Goal: Information Seeking & Learning: Find contact information

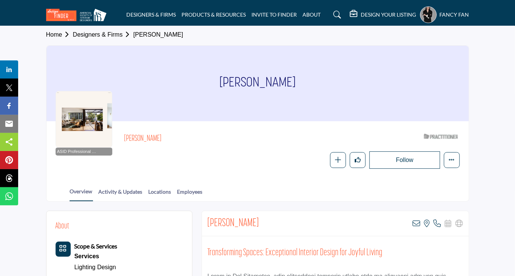
scroll to position [2, 0]
click at [114, 34] on link "Designers & Firms" at bounding box center [103, 34] width 60 height 6
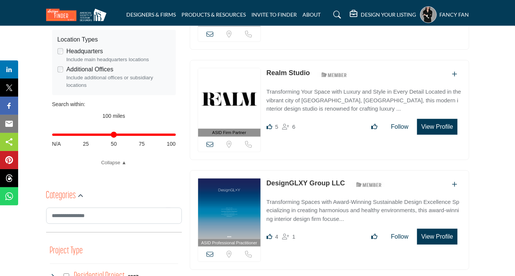
scroll to position [265, 0]
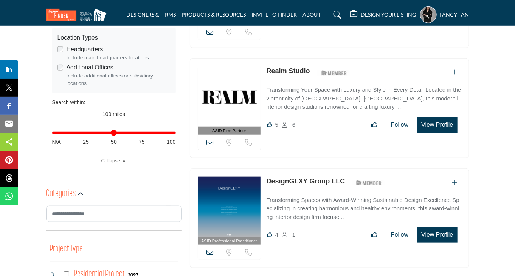
click at [117, 133] on input "Distance in miles" at bounding box center [114, 133] width 124 height 2
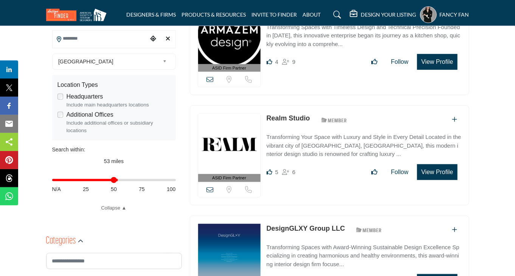
scroll to position [219, 0]
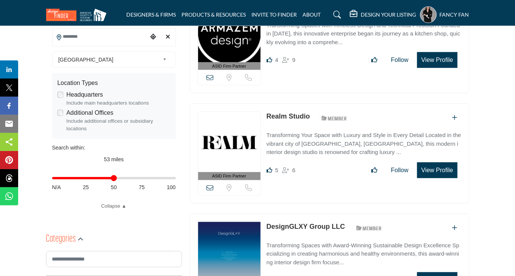
drag, startPoint x: 58, startPoint y: 179, endPoint x: 347, endPoint y: 140, distance: 291.8
type input "**"
click at [113, 179] on input "Distance in miles" at bounding box center [114, 179] width 124 height 2
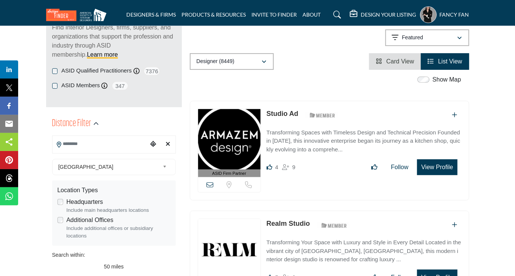
click at [389, 61] on span "Card View" at bounding box center [400, 61] width 28 height 6
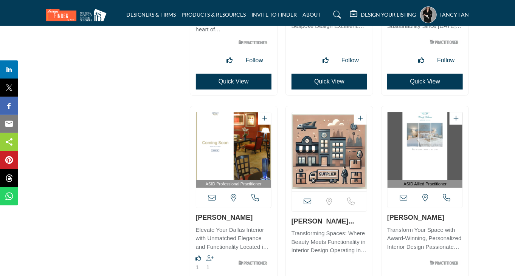
scroll to position [2508, 0]
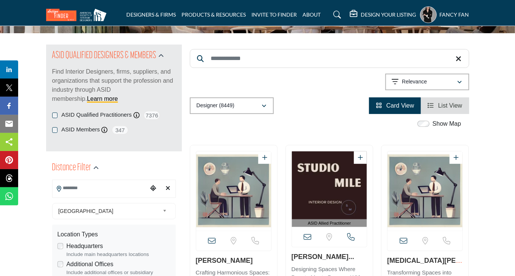
scroll to position [54, 0]
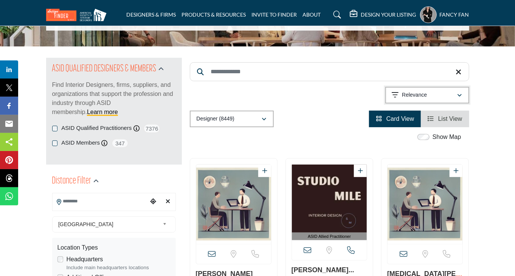
click at [446, 95] on div "Relevance" at bounding box center [424, 95] width 65 height 9
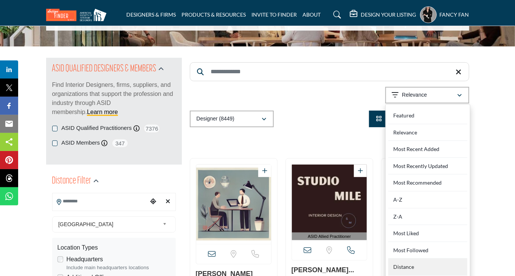
click at [414, 264] on div "Distance" at bounding box center [427, 267] width 79 height 17
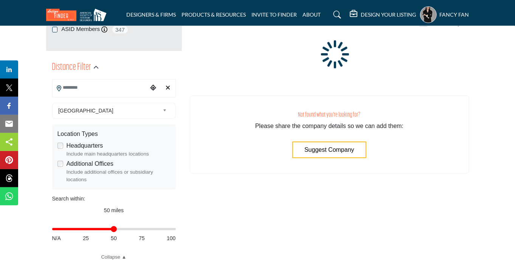
scroll to position [169, 0]
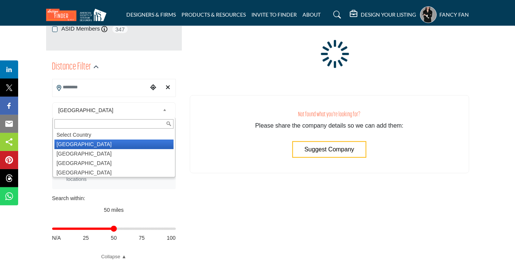
click at [163, 113] on b at bounding box center [166, 110] width 7 height 9
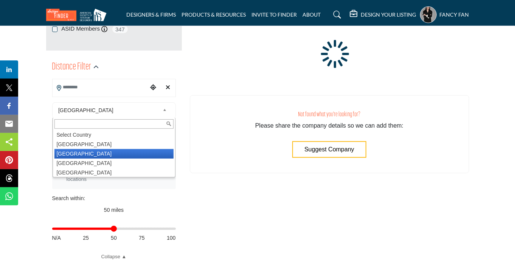
click at [146, 150] on li "Canada" at bounding box center [113, 153] width 119 height 9
type input "***"
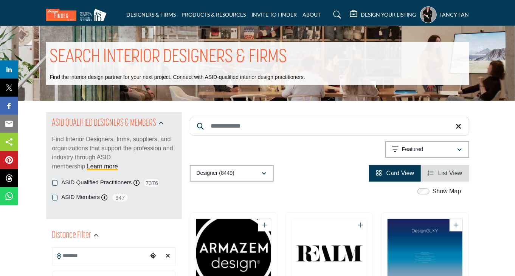
scroll to position [146, 0]
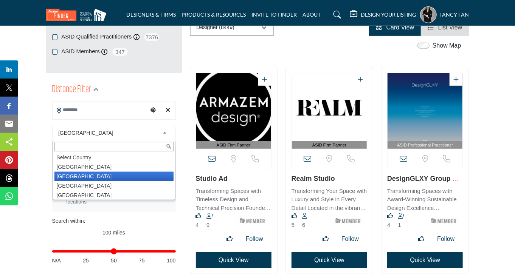
click at [158, 137] on span "Canada" at bounding box center [108, 133] width 101 height 9
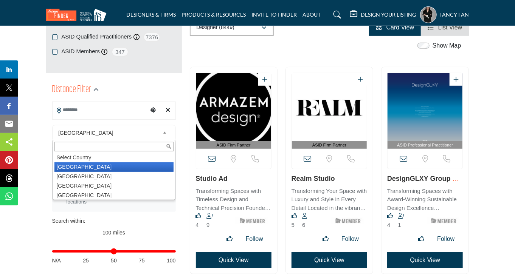
click at [134, 166] on li "[GEOGRAPHIC_DATA]" at bounding box center [113, 167] width 119 height 9
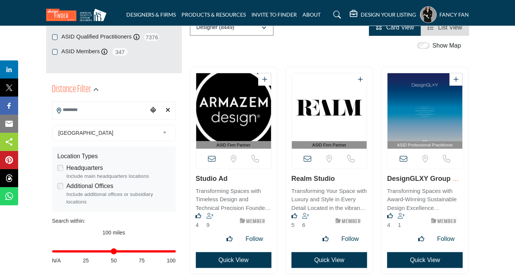
scroll to position [0, 0]
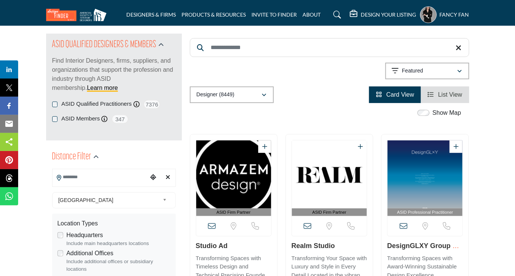
click at [95, 179] on input "Search Location" at bounding box center [100, 177] width 95 height 15
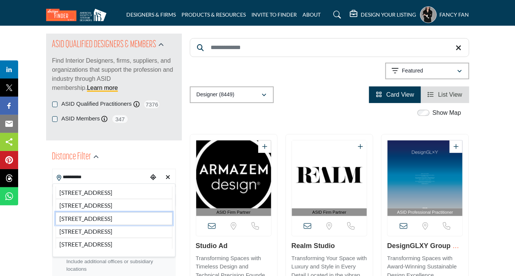
click at [119, 225] on li "1754 Junction Ave, San Jose, CA, 95112, USA" at bounding box center [114, 218] width 117 height 13
type input "**********"
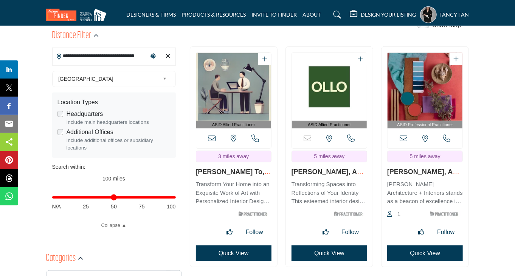
scroll to position [200, 0]
type input "**"
click at [115, 197] on input "Distance in miles" at bounding box center [114, 198] width 124 height 2
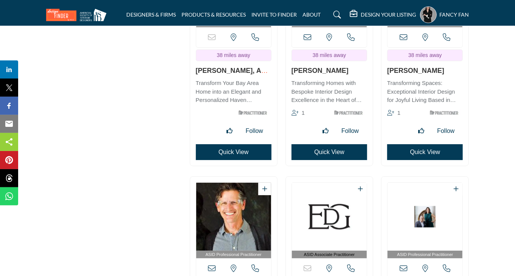
scroll to position [12074, 0]
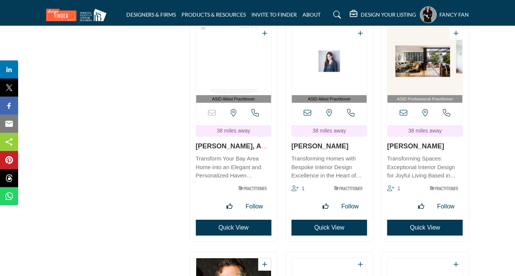
drag, startPoint x: 458, startPoint y: 149, endPoint x: 384, endPoint y: 147, distance: 73.8
click at [384, 147] on div "ASID Professional Practitioner ASID Professional Practitioners have successfull…" at bounding box center [424, 131] width 87 height 220
copy link "Regan Baker"
click at [405, 107] on div "View email address of this listing View the location of this listing" at bounding box center [424, 113] width 75 height 20
click at [405, 110] on icon at bounding box center [404, 113] width 8 height 8
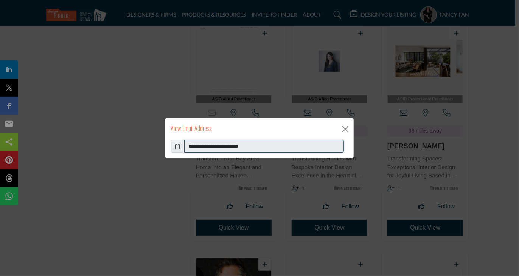
drag, startPoint x: 277, startPoint y: 150, endPoint x: 188, endPoint y: 147, distance: 89.6
click at [188, 147] on input "**********" at bounding box center [264, 146] width 160 height 13
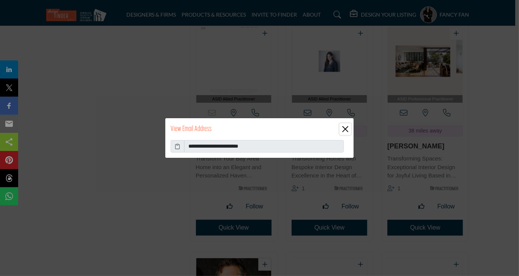
click at [342, 126] on button "Close" at bounding box center [344, 129] width 11 height 11
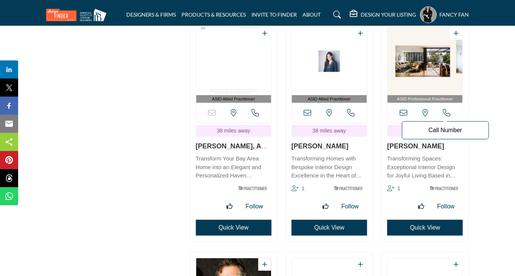
click at [446, 112] on icon at bounding box center [447, 113] width 8 height 8
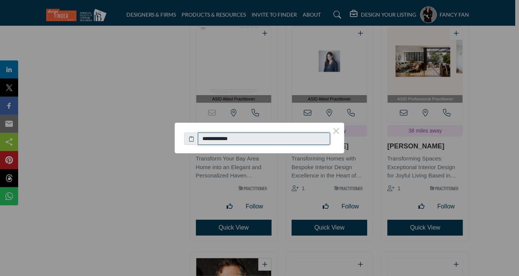
drag, startPoint x: 261, startPoint y: 139, endPoint x: 210, endPoint y: 138, distance: 51.1
click at [210, 138] on input "**********" at bounding box center [264, 139] width 132 height 13
click at [334, 132] on button "×" at bounding box center [336, 131] width 16 height 16
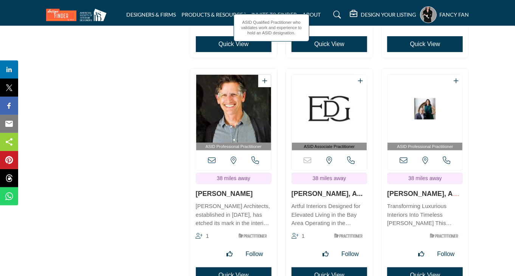
scroll to position [12258, 0]
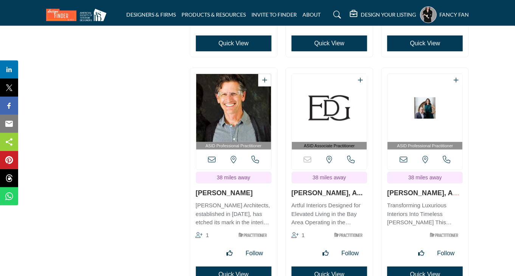
drag, startPoint x: 248, startPoint y: 191, endPoint x: 191, endPoint y: 191, distance: 57.8
click at [191, 191] on div "ASID Professional Practitioner ASID Professional Practitioners have successfull…" at bounding box center [233, 178] width 87 height 220
copy link "Mark English"
click at [215, 160] on icon at bounding box center [212, 160] width 8 height 8
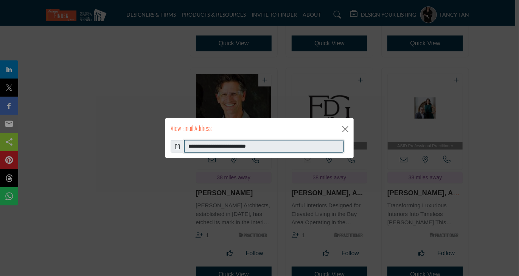
drag, startPoint x: 293, startPoint y: 149, endPoint x: 188, endPoint y: 145, distance: 105.5
click at [188, 145] on input "**********" at bounding box center [264, 146] width 160 height 13
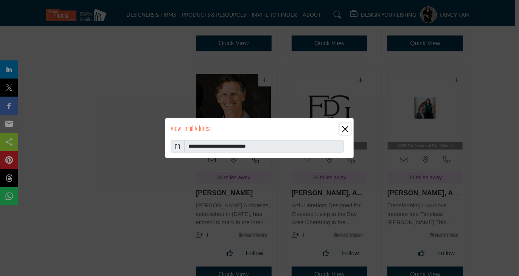
click at [347, 126] on button "Close" at bounding box center [344, 129] width 11 height 11
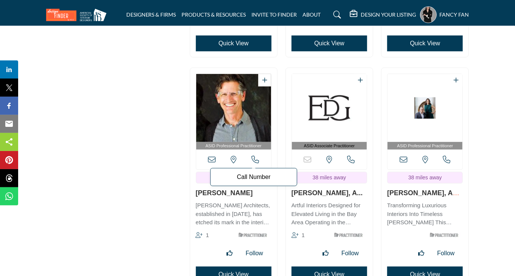
click at [257, 161] on icon at bounding box center [255, 160] width 8 height 8
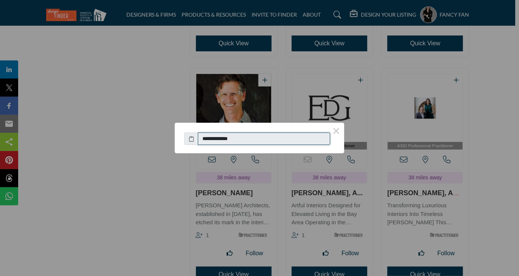
drag, startPoint x: 244, startPoint y: 136, endPoint x: 209, endPoint y: 129, distance: 35.5
click at [209, 129] on div "**********" at bounding box center [259, 137] width 150 height 17
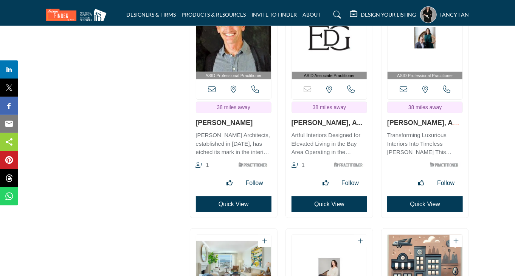
drag, startPoint x: 374, startPoint y: 123, endPoint x: 291, endPoint y: 122, distance: 82.8
click at [291, 122] on div "ASID Associate Practitioner ASID Associate Practitioners have a degree in any m…" at bounding box center [329, 111] width 96 height 229
copy link "Stefanie Cannizzo, A..."
click at [357, 86] on div "Sorry, but this listing is on a subscription plan which does not allow users to…" at bounding box center [329, 89] width 75 height 20
click at [352, 88] on icon at bounding box center [351, 90] width 8 height 8
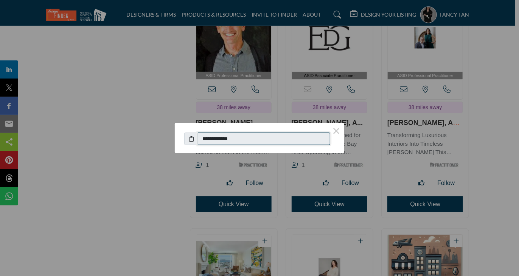
drag, startPoint x: 261, startPoint y: 138, endPoint x: 209, endPoint y: 137, distance: 52.2
click at [209, 137] on input "**********" at bounding box center [264, 139] width 132 height 13
click at [334, 132] on button "×" at bounding box center [336, 131] width 16 height 16
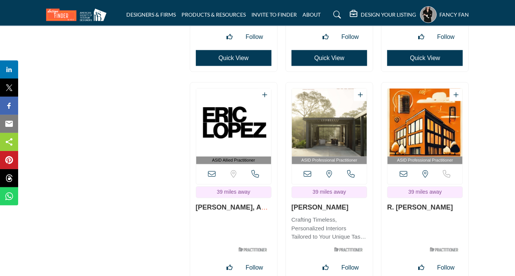
scroll to position [12707, 0]
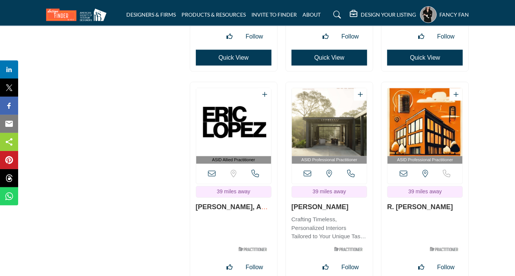
drag, startPoint x: 273, startPoint y: 211, endPoint x: 256, endPoint y: 208, distance: 17.5
click at [256, 208] on div "ASID Allied Practitioner ASID Allied Practitioners have successfully completed …" at bounding box center [233, 192] width 87 height 220
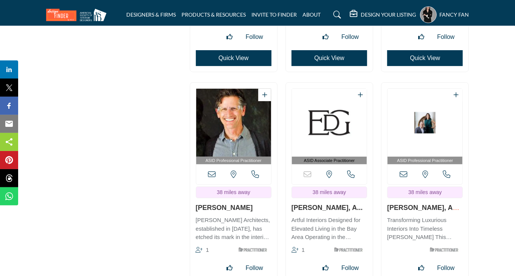
scroll to position [12225, 0]
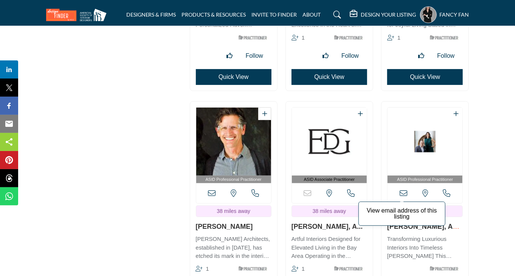
click at [406, 195] on icon at bounding box center [404, 194] width 8 height 8
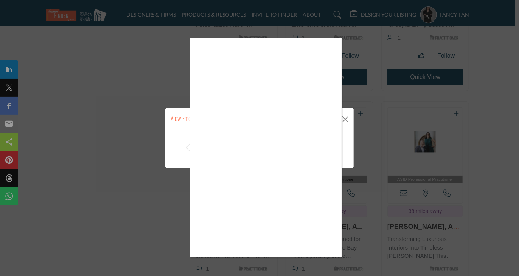
click at [350, 119] on div at bounding box center [259, 138] width 519 height 276
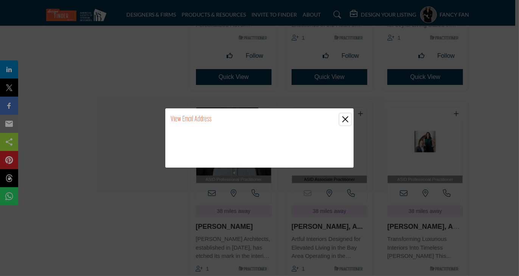
click at [350, 119] on button "Close" at bounding box center [344, 119] width 11 height 11
